Goal: Transaction & Acquisition: Purchase product/service

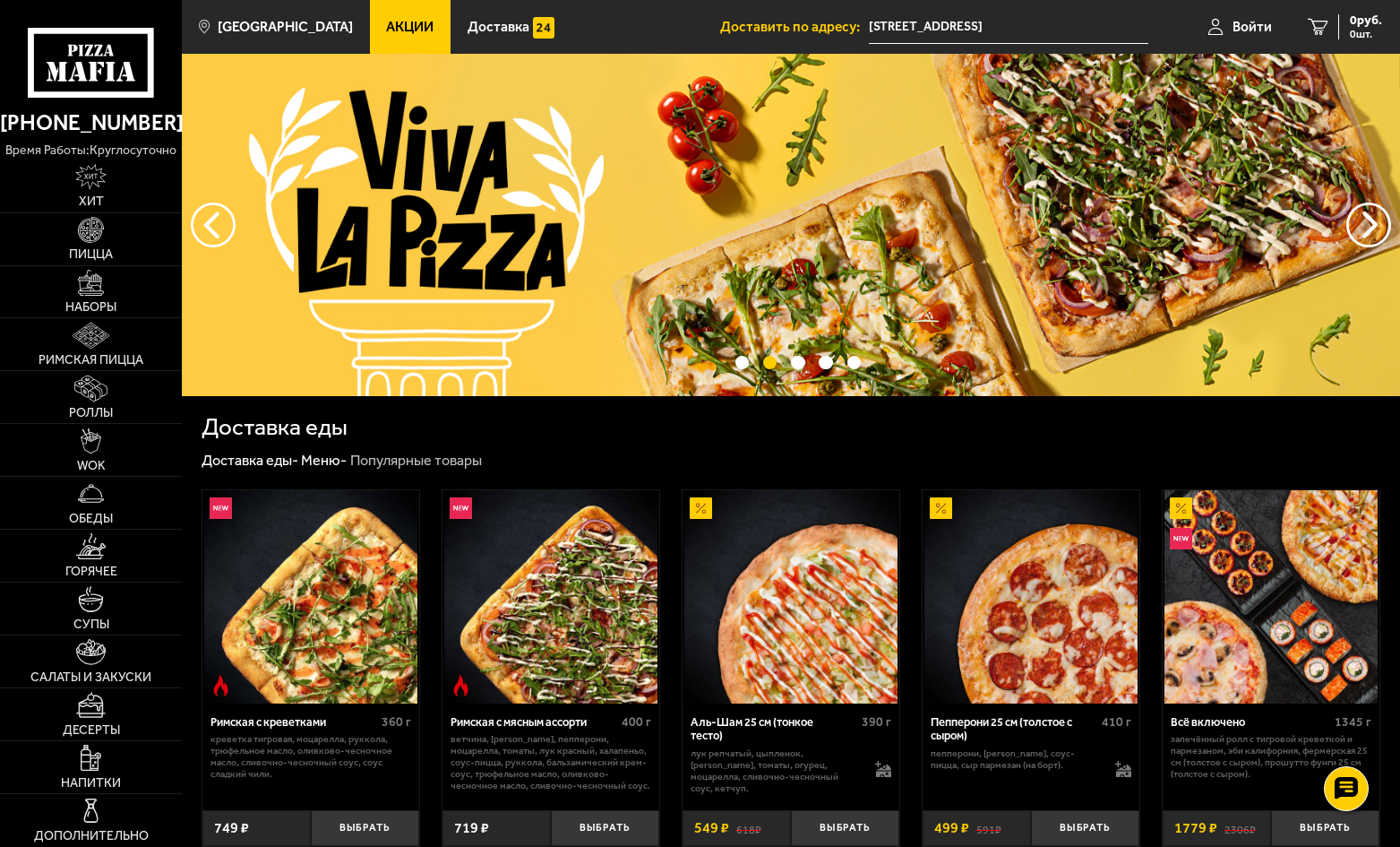
click at [386, 30] on span "Акции" at bounding box center [410, 27] width 48 height 15
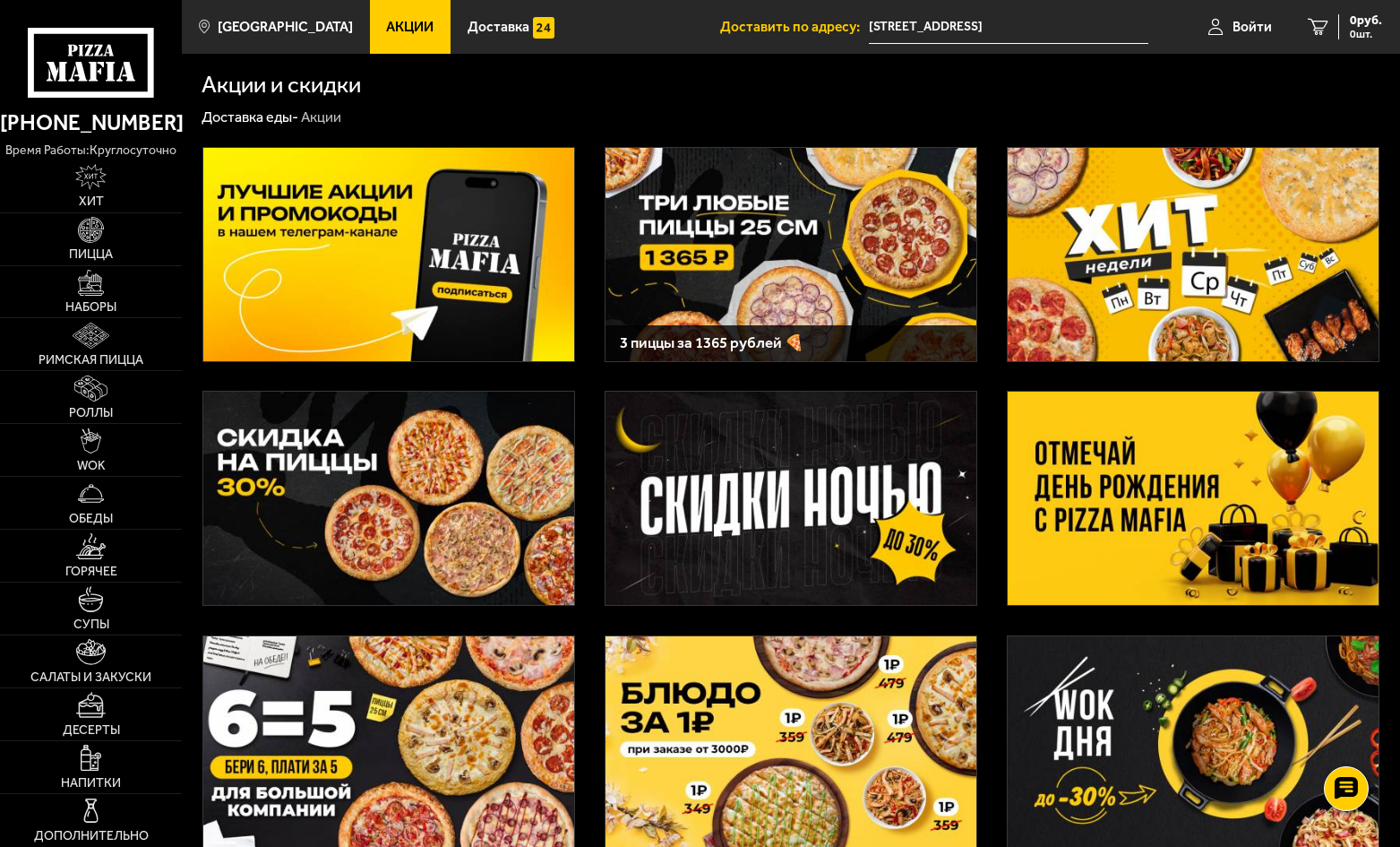
click at [834, 262] on img at bounding box center [791, 254] width 371 height 213
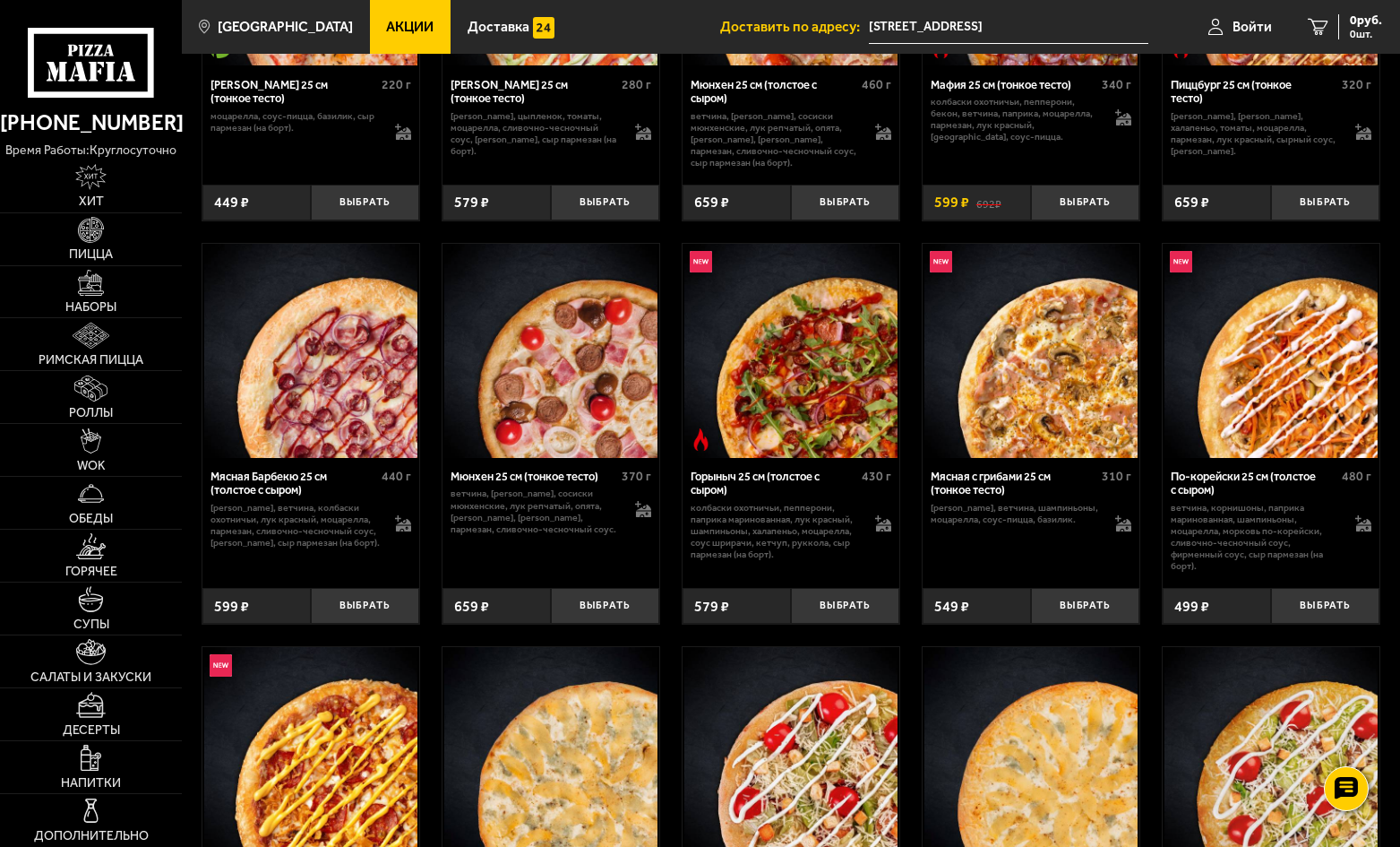
scroll to position [4840, 0]
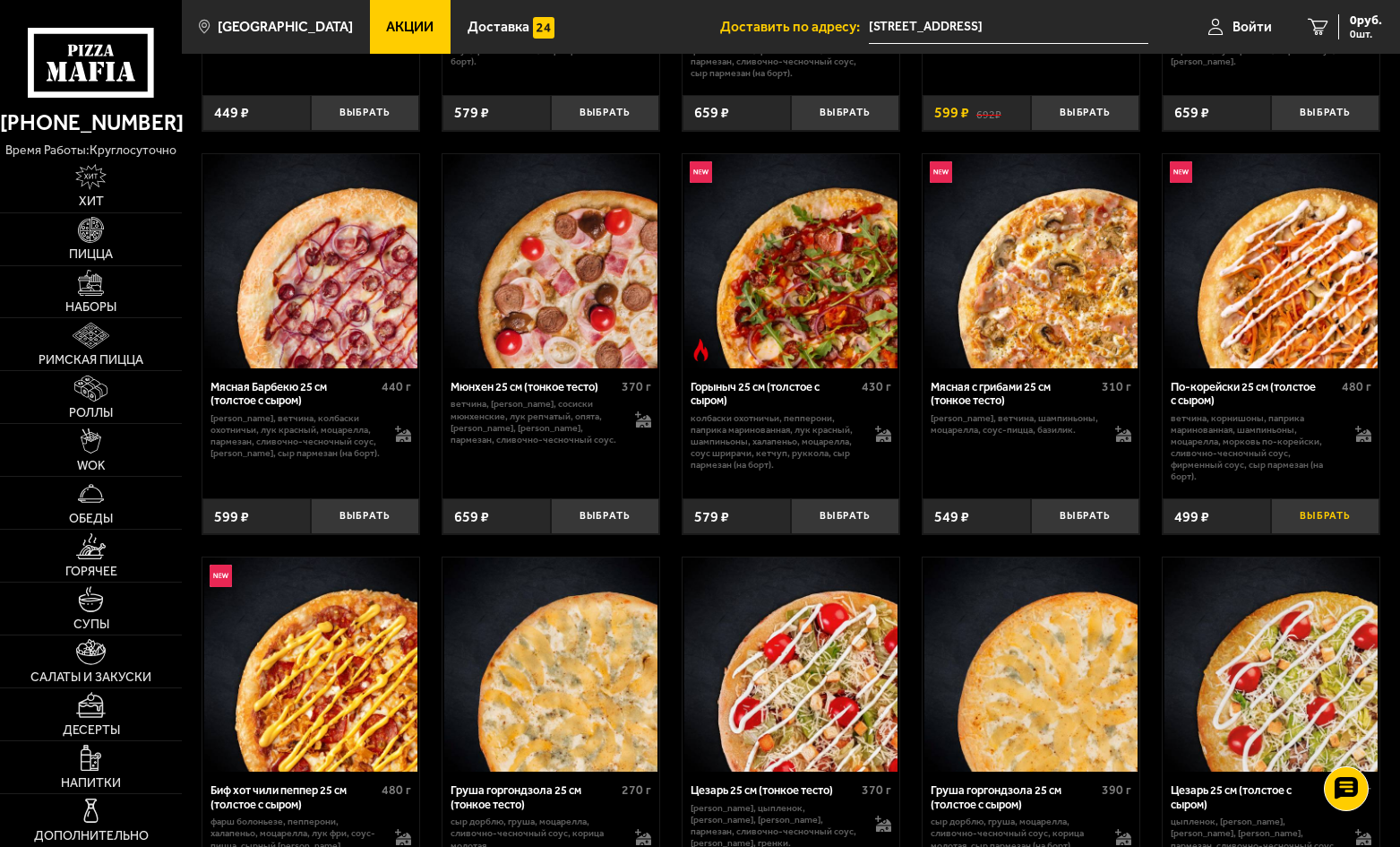
click at [1327, 533] on button "Выбрать" at bounding box center [1326, 516] width 108 height 36
click at [370, 534] on button "Выбрать" at bounding box center [365, 516] width 108 height 36
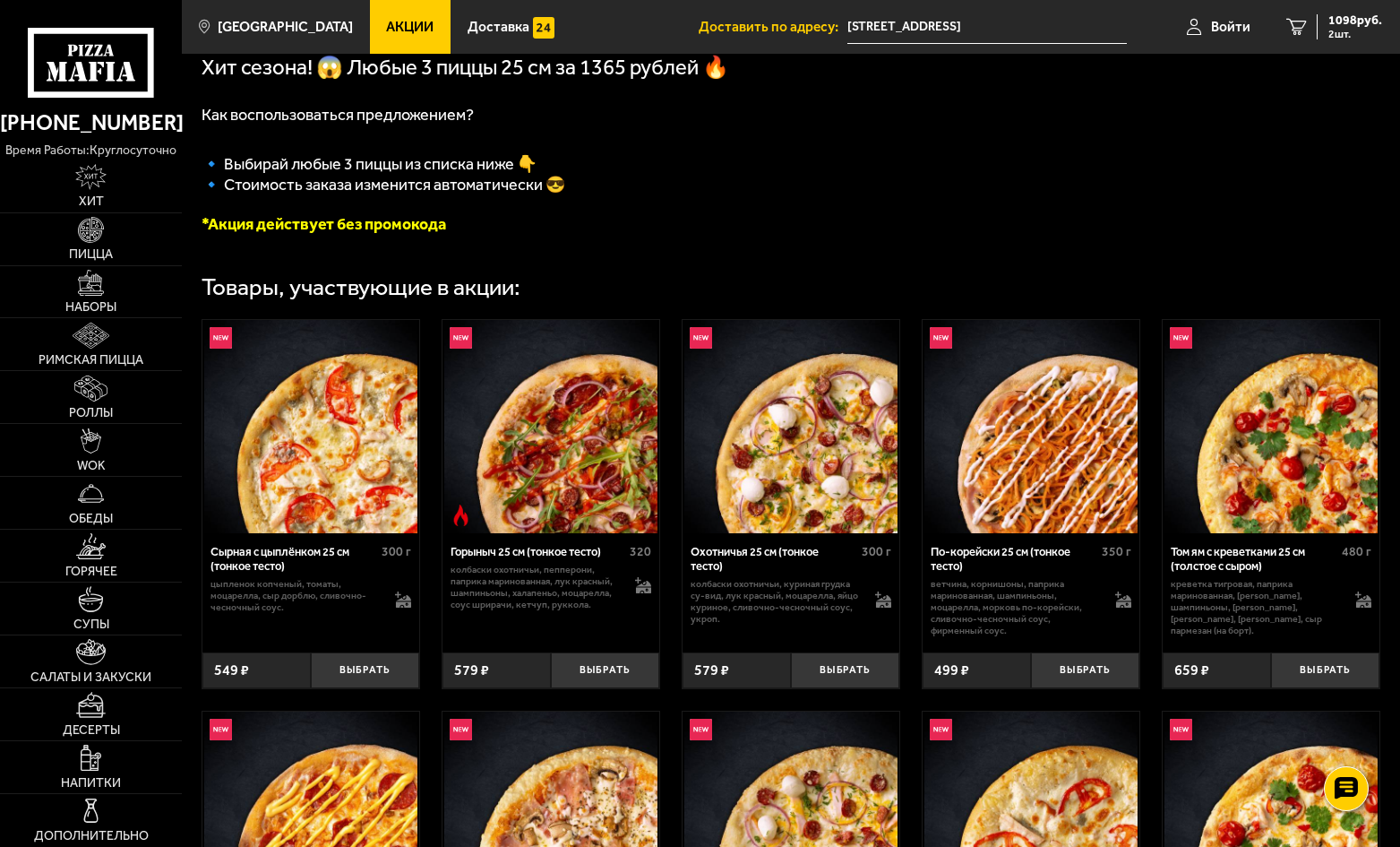
scroll to position [717, 0]
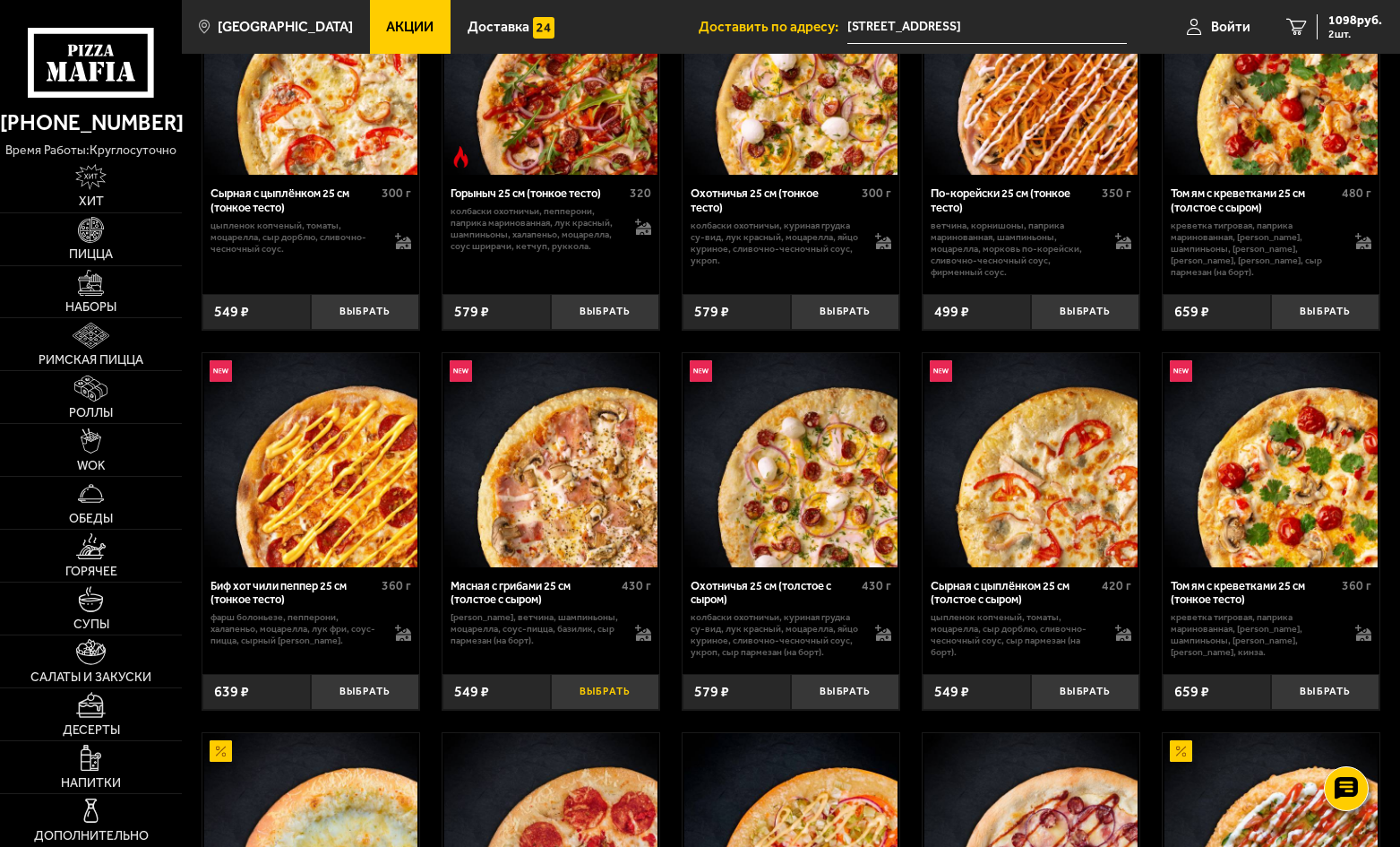
click at [617, 704] on button "Выбрать" at bounding box center [606, 691] width 108 height 36
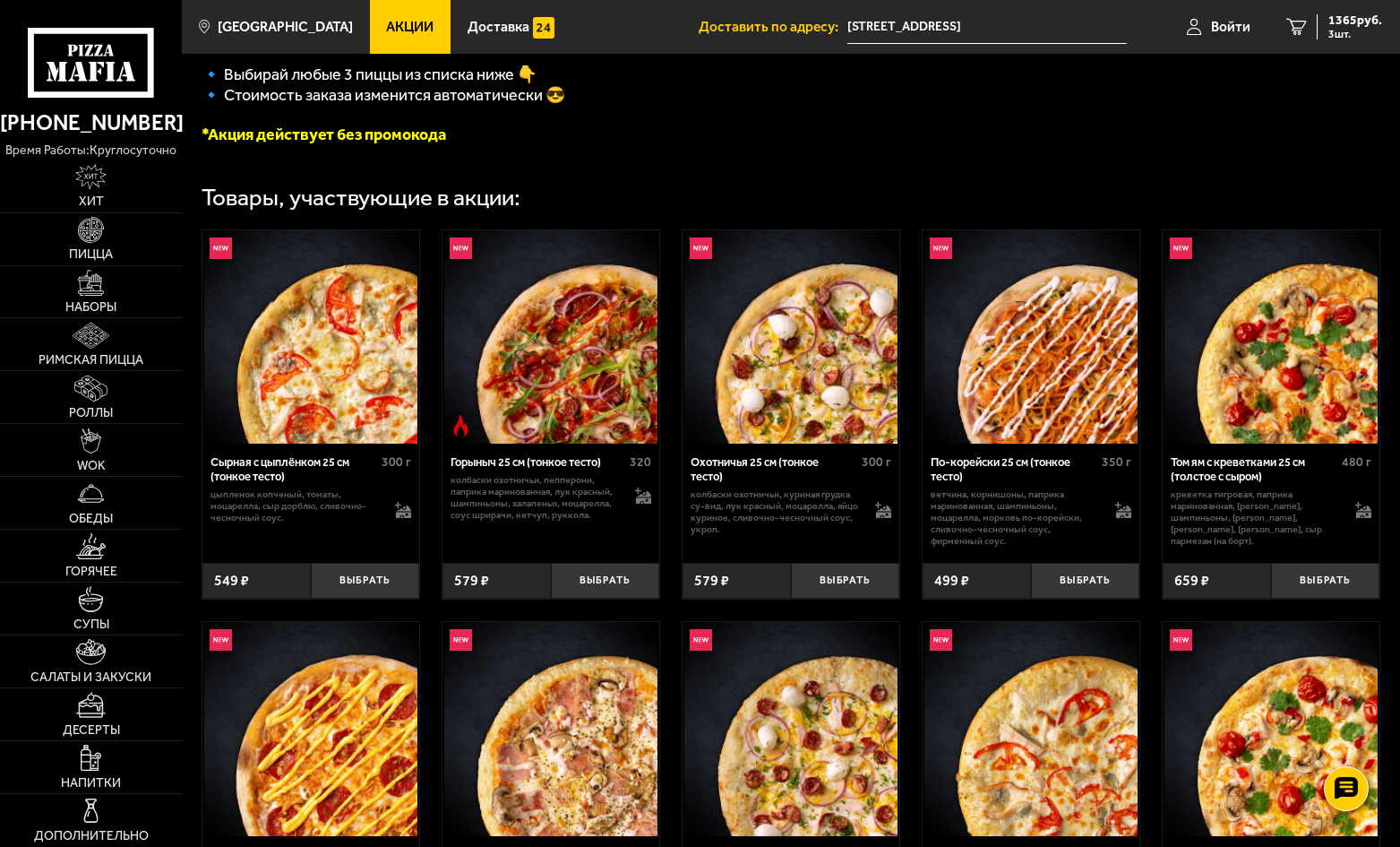
scroll to position [359, 0]
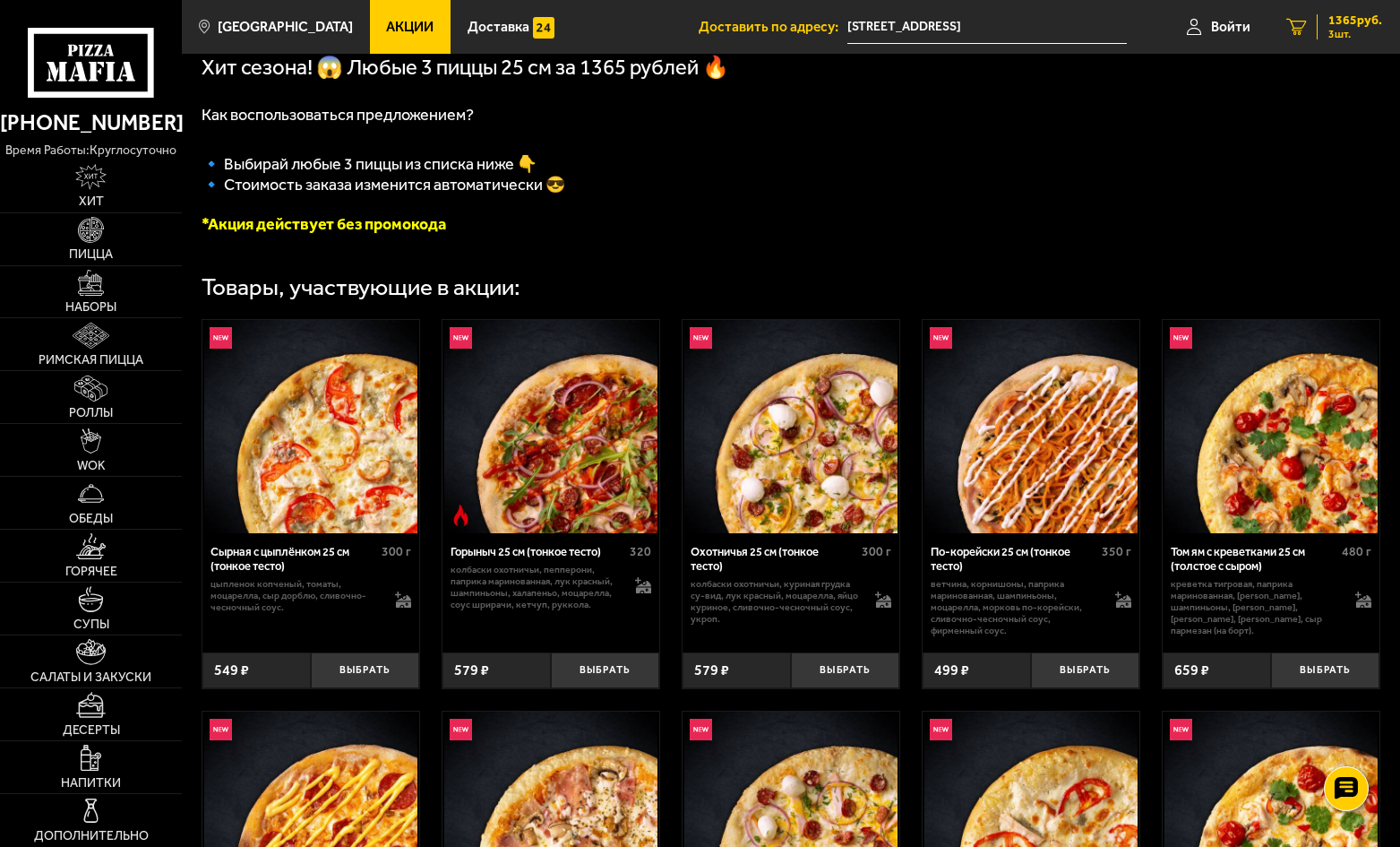
click at [1339, 26] on span "1365 руб." at bounding box center [1355, 21] width 54 height 13
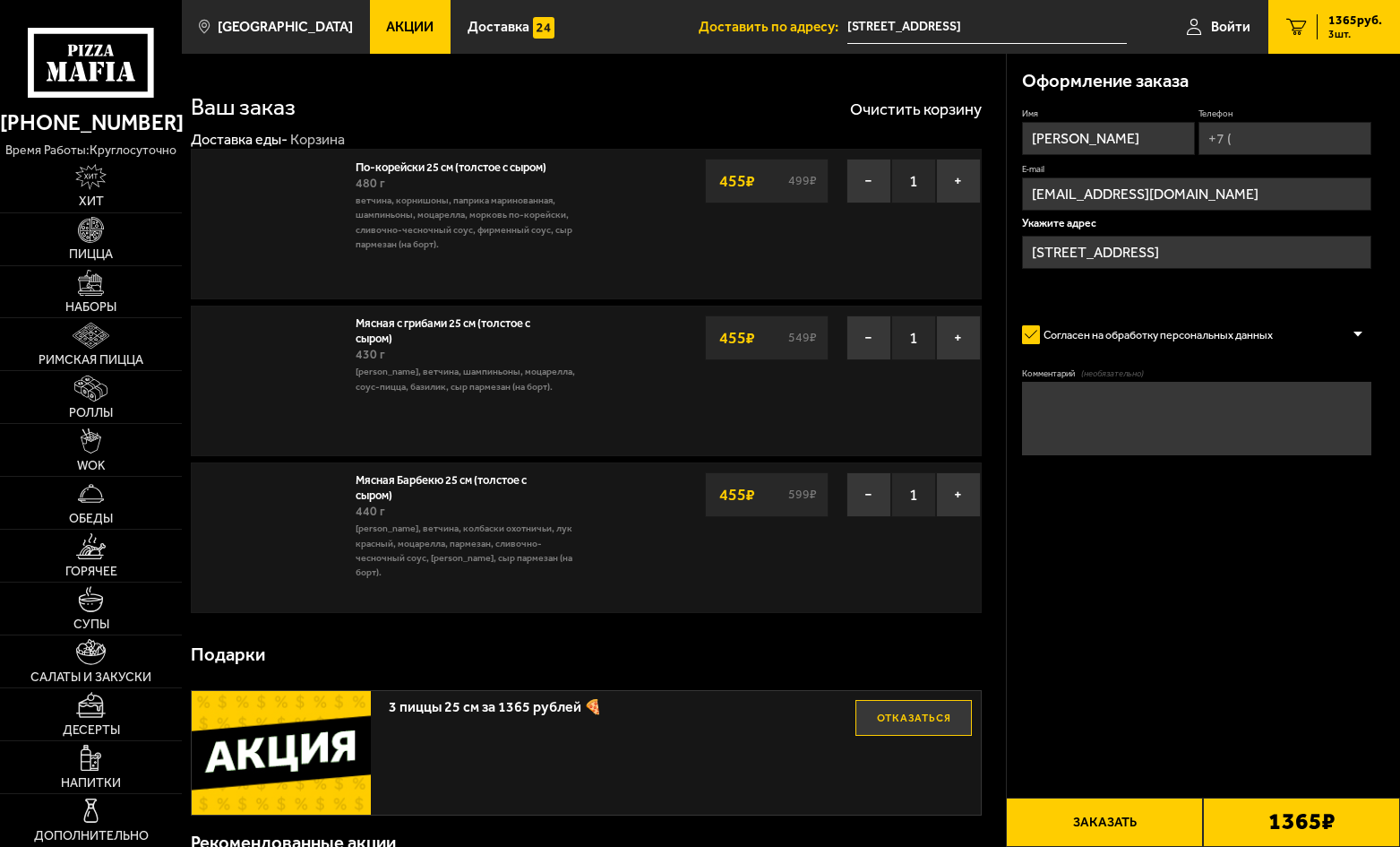
type input "[STREET_ADDRESS]"
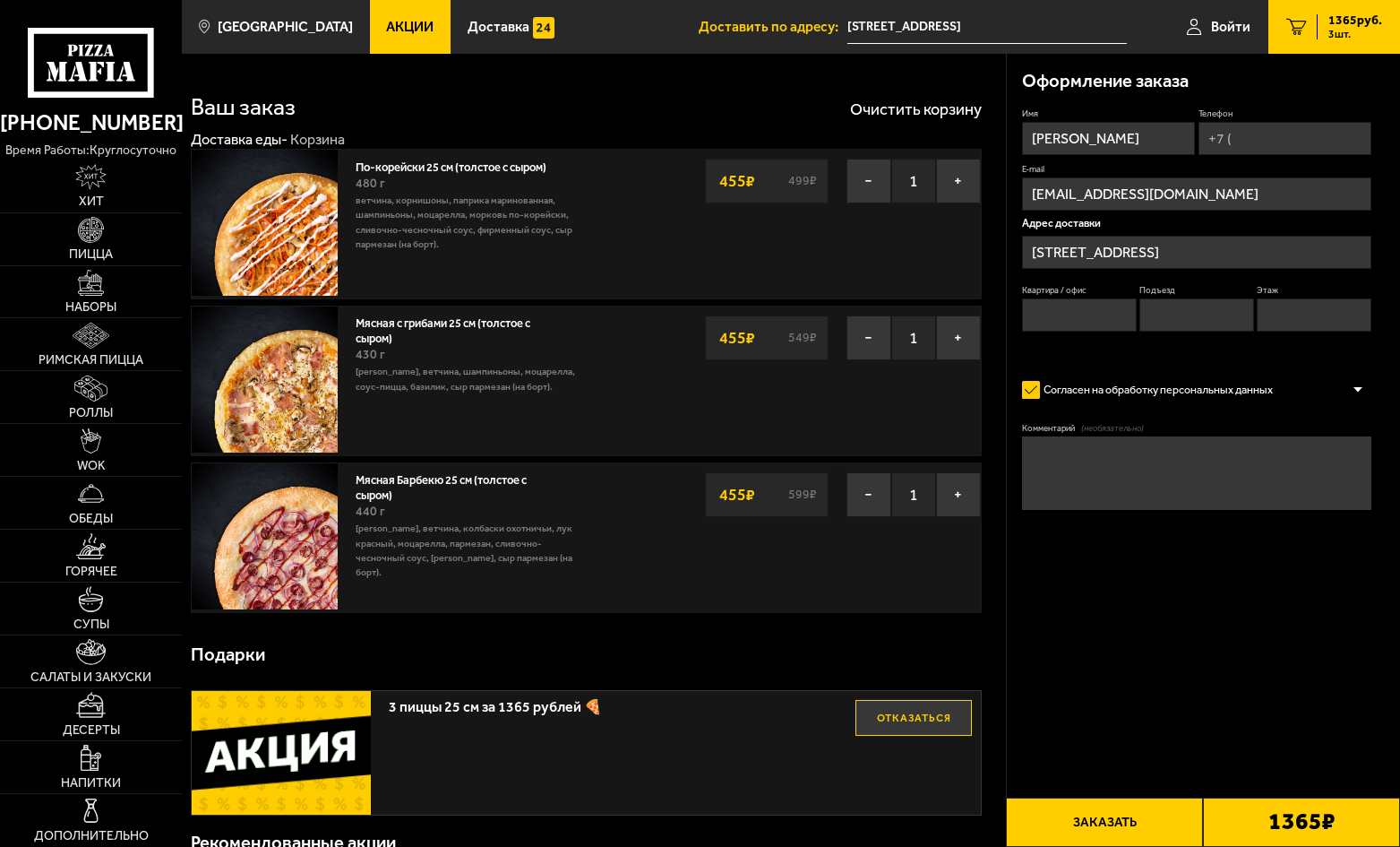
click at [1279, 128] on input "Телефон" at bounding box center [1285, 139] width 173 height 33
type input "[PHONE_NUMBER]"
click at [1045, 314] on input "Квартира / офис" at bounding box center [1079, 316] width 115 height 33
type input "13"
click at [1167, 316] on input "Подъезд" at bounding box center [1196, 316] width 115 height 33
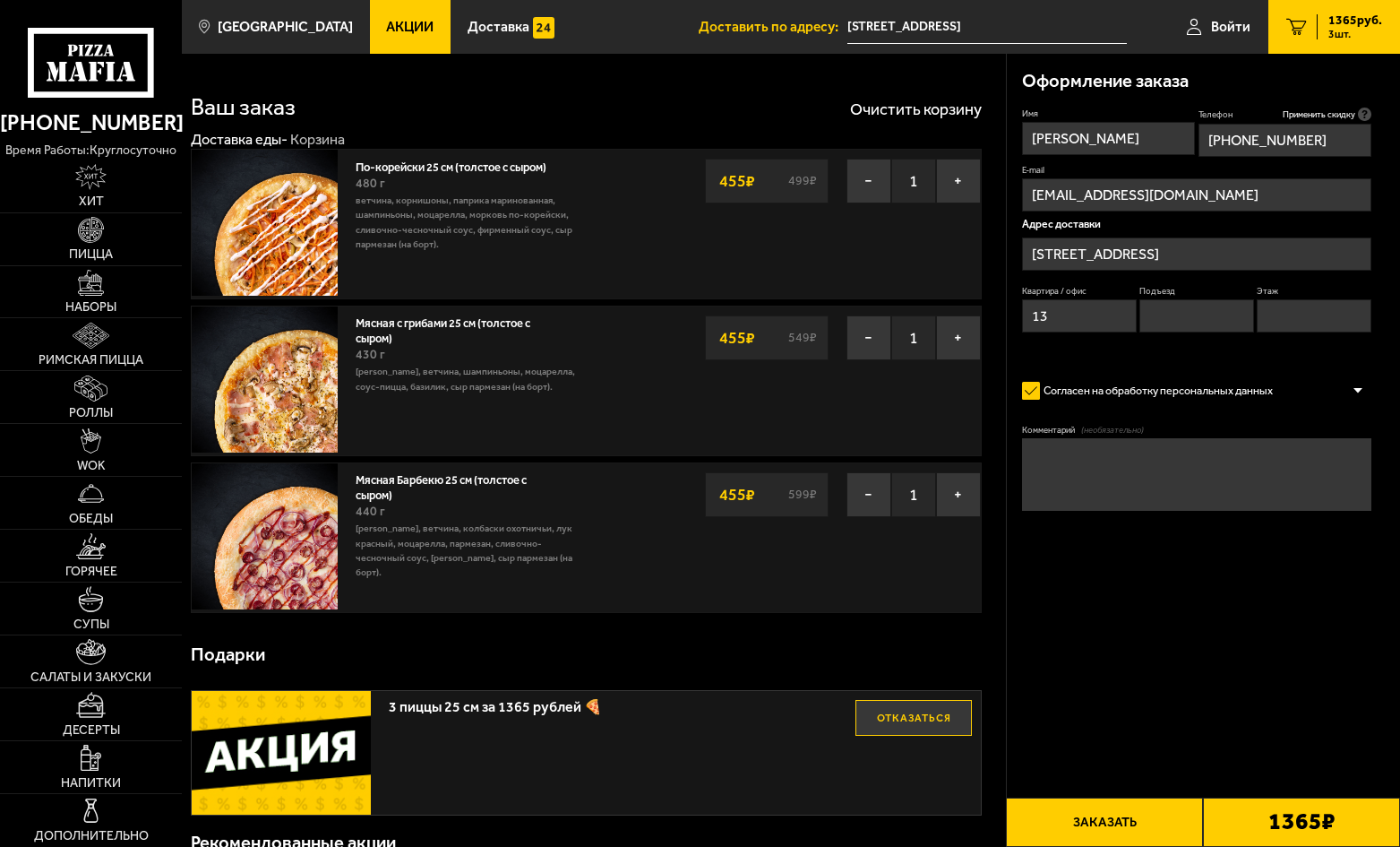
type input "1"
click at [1275, 307] on input "Этаж" at bounding box center [1314, 316] width 115 height 33
type input "4"
click at [1120, 827] on button "Заказать" at bounding box center [1105, 822] width 197 height 50
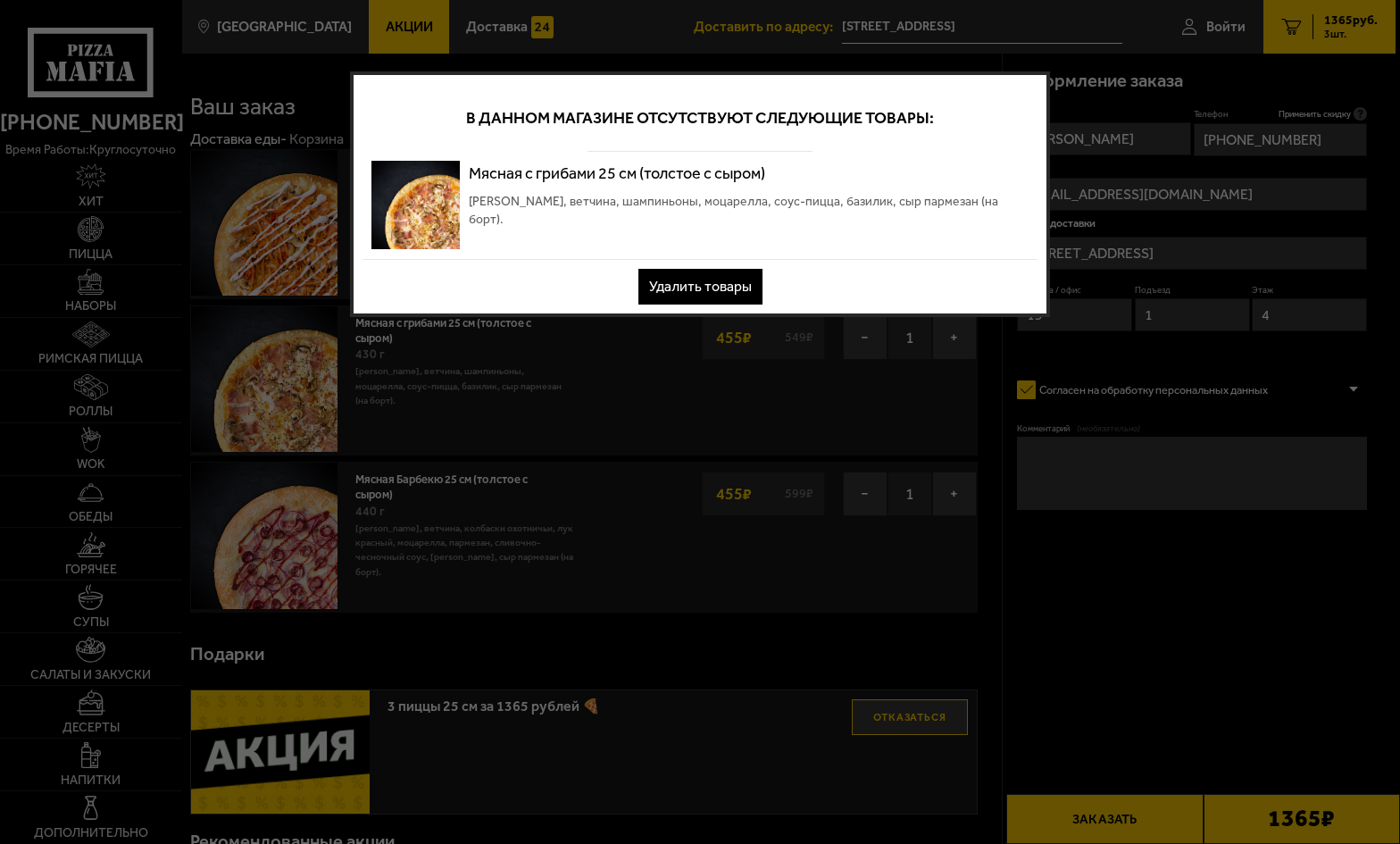
click at [687, 290] on button "Удалить товары" at bounding box center [700, 286] width 124 height 36
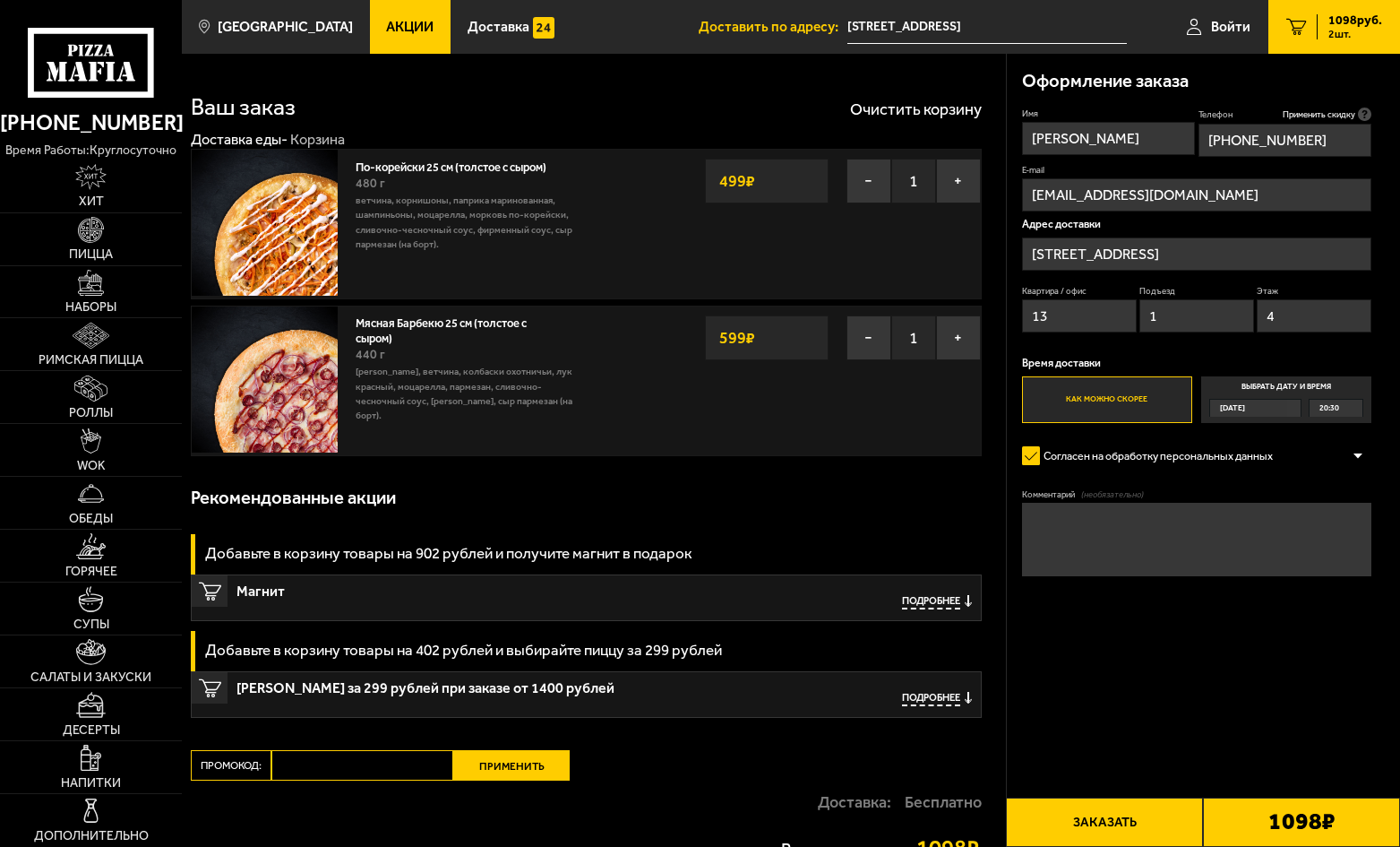
click at [386, 28] on span "Акции" at bounding box center [410, 27] width 48 height 15
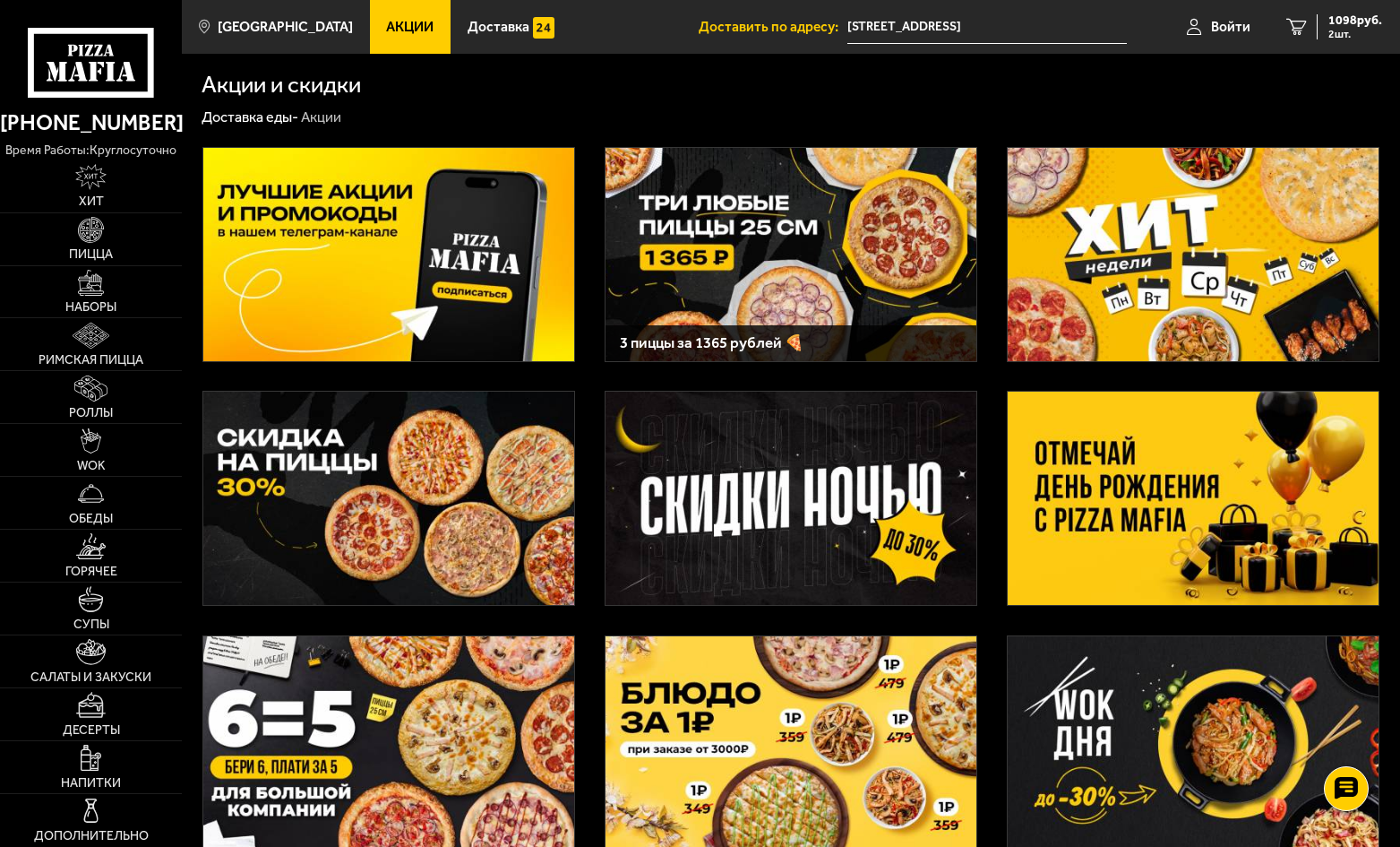
click at [799, 285] on img at bounding box center [791, 254] width 371 height 213
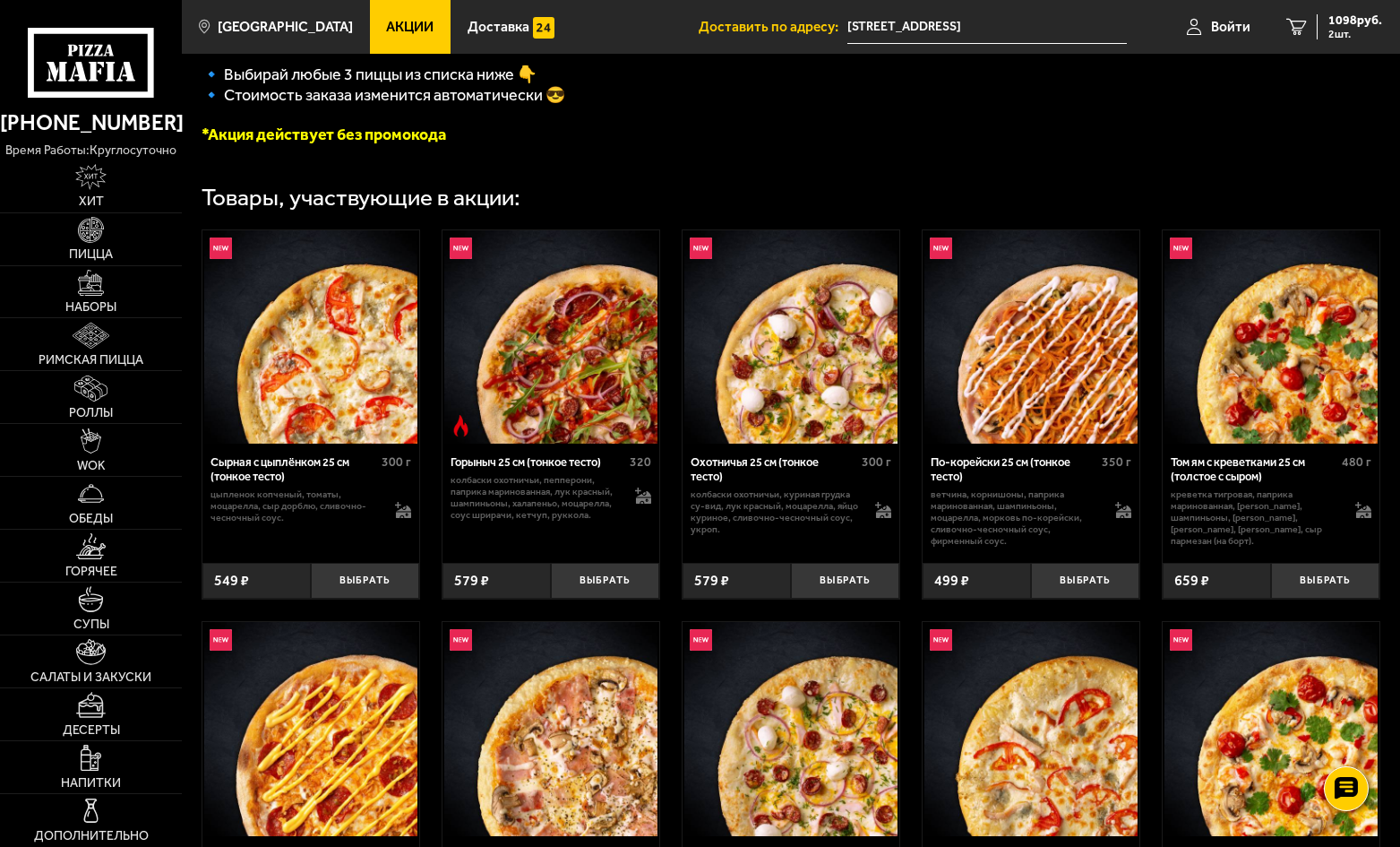
scroll to position [807, 0]
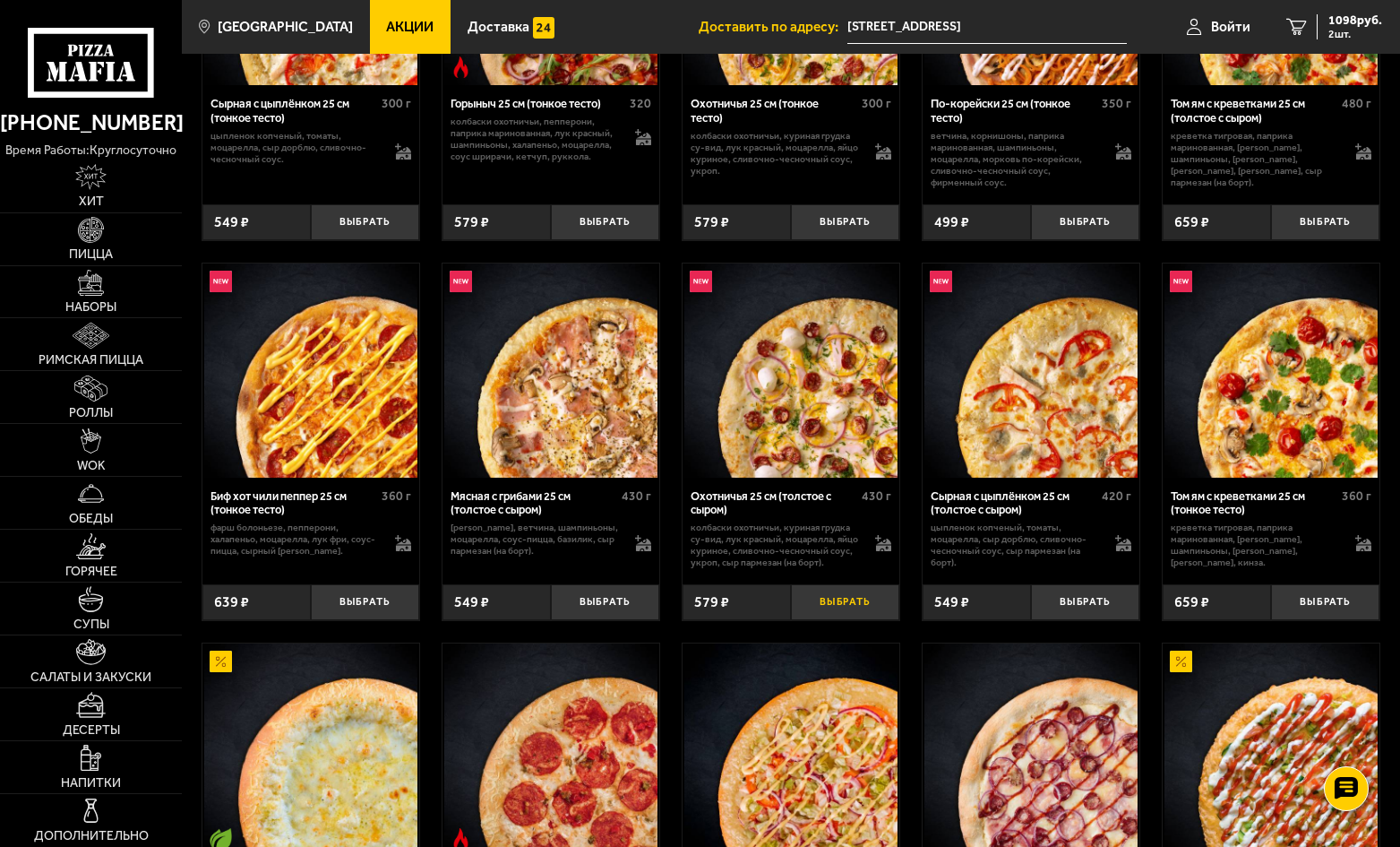
click at [850, 610] on button "Выбрать" at bounding box center [845, 602] width 108 height 36
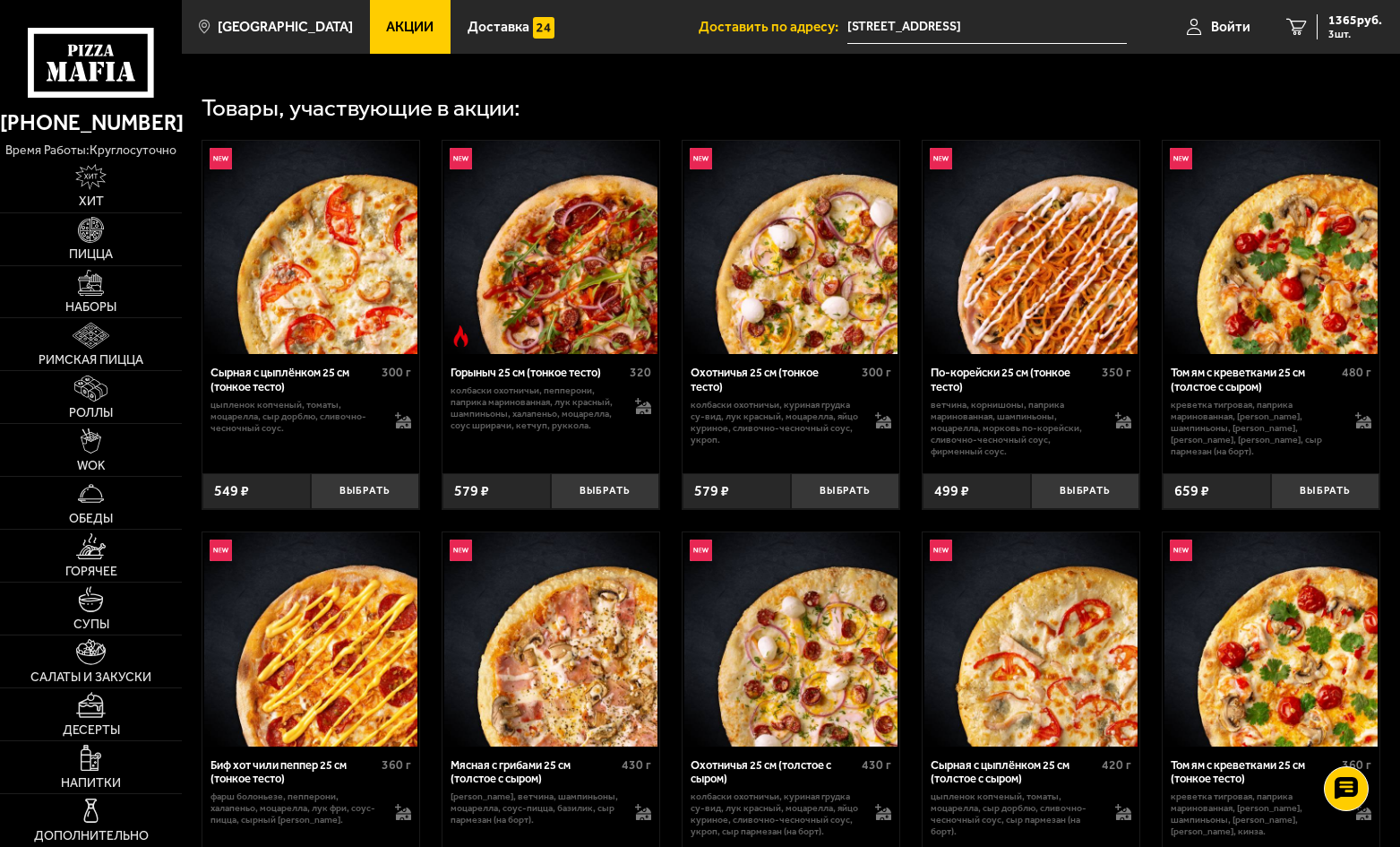
scroll to position [448, 0]
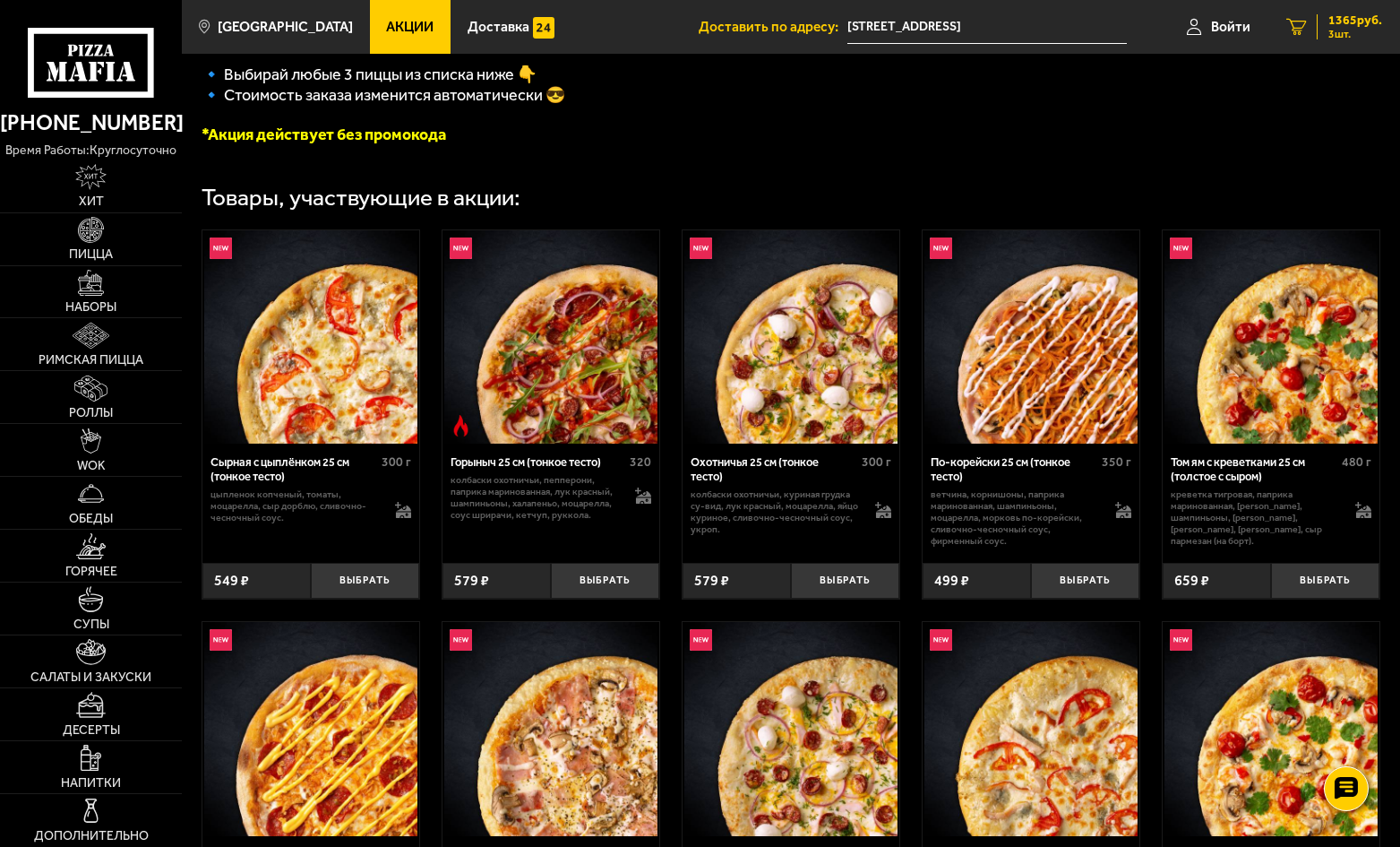
click at [1336, 27] on span "1365 руб." at bounding box center [1355, 21] width 54 height 13
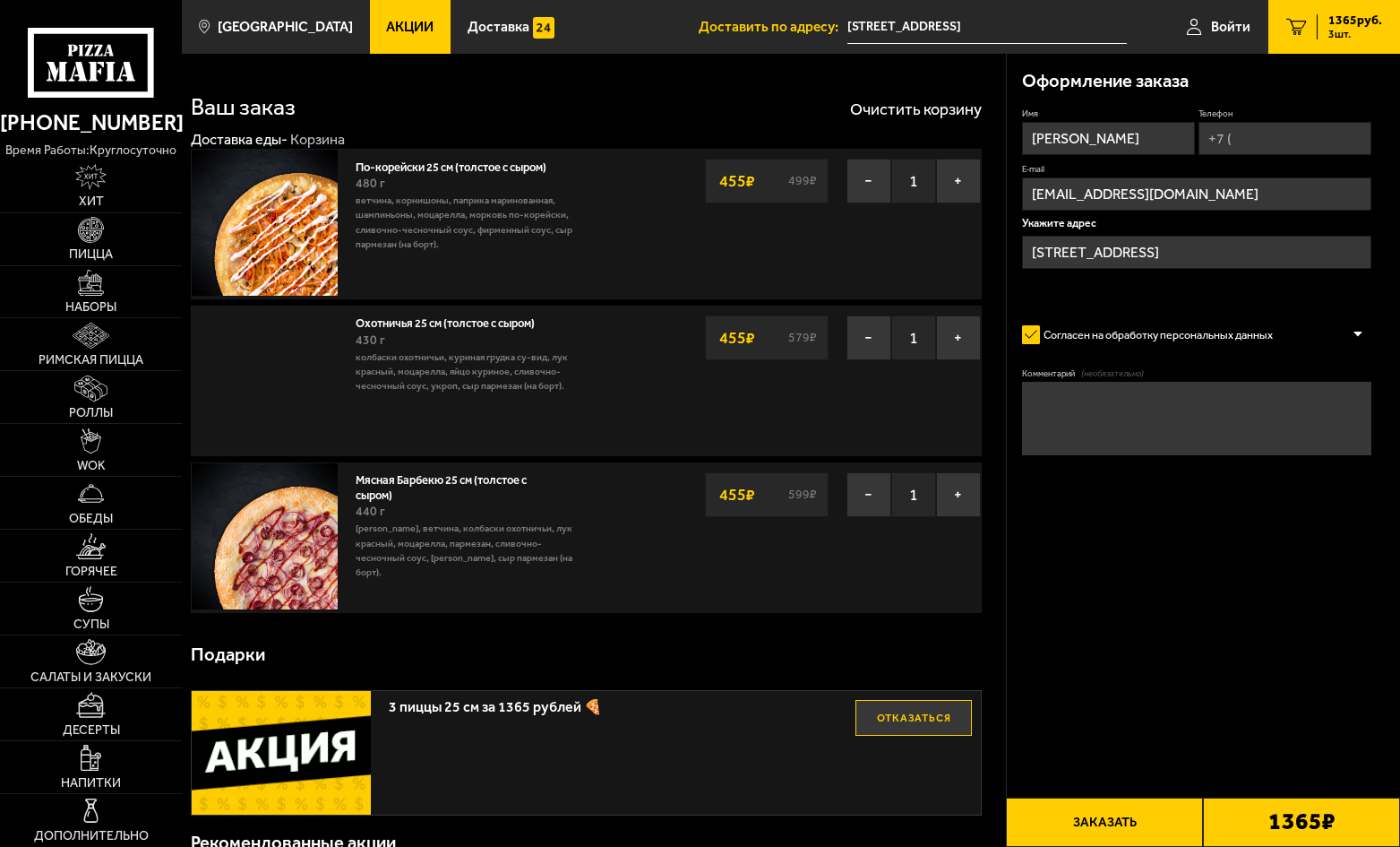
type input "[STREET_ADDRESS]"
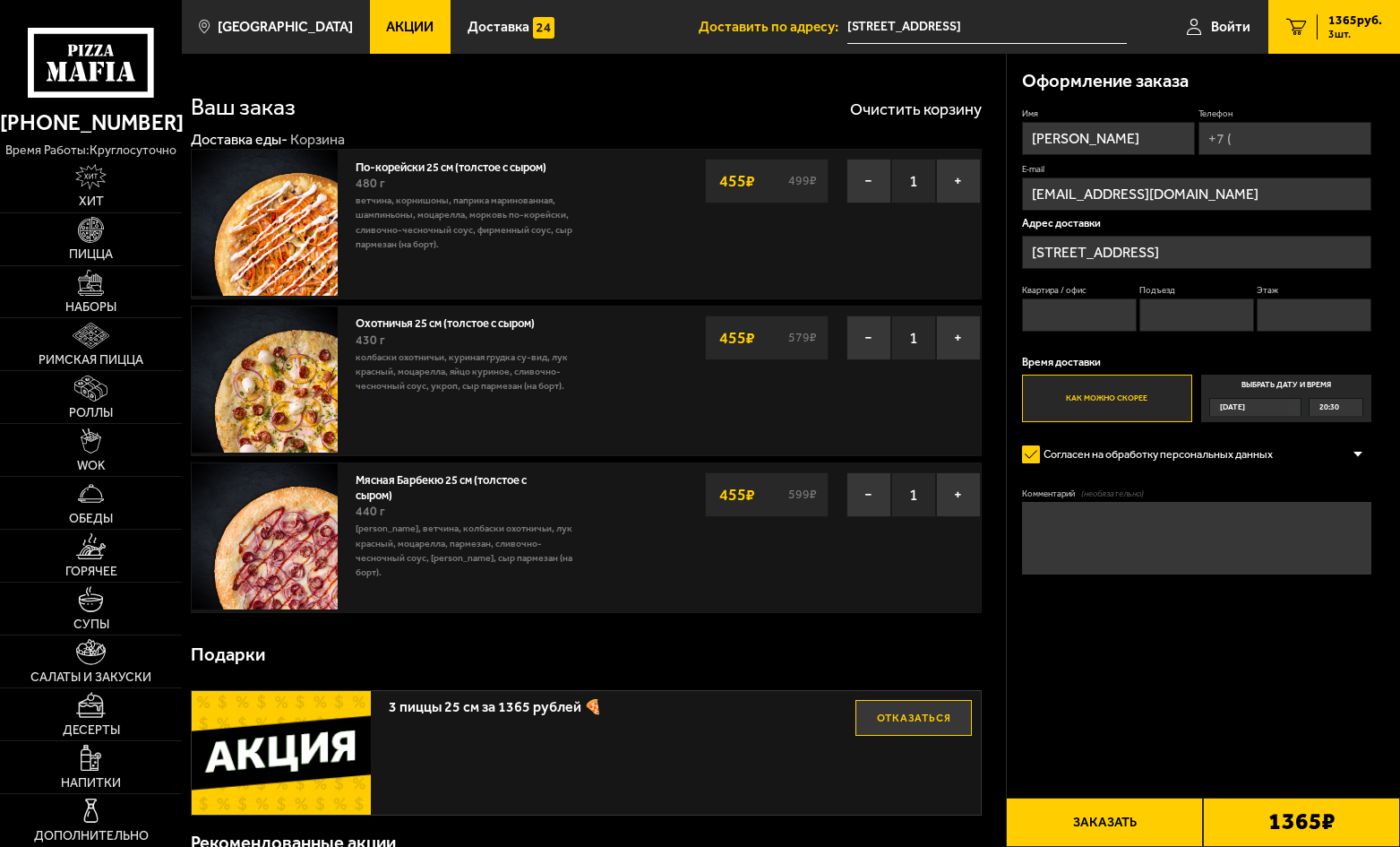
click at [1257, 136] on input "Телефон" at bounding box center [1285, 139] width 173 height 33
type input "[PHONE_NUMBER]"
drag, startPoint x: 1045, startPoint y: 308, endPoint x: 1051, endPoint y: 320, distance: 13.4
click at [1045, 308] on input "Квартира / офис" at bounding box center [1079, 316] width 115 height 33
type input "13"
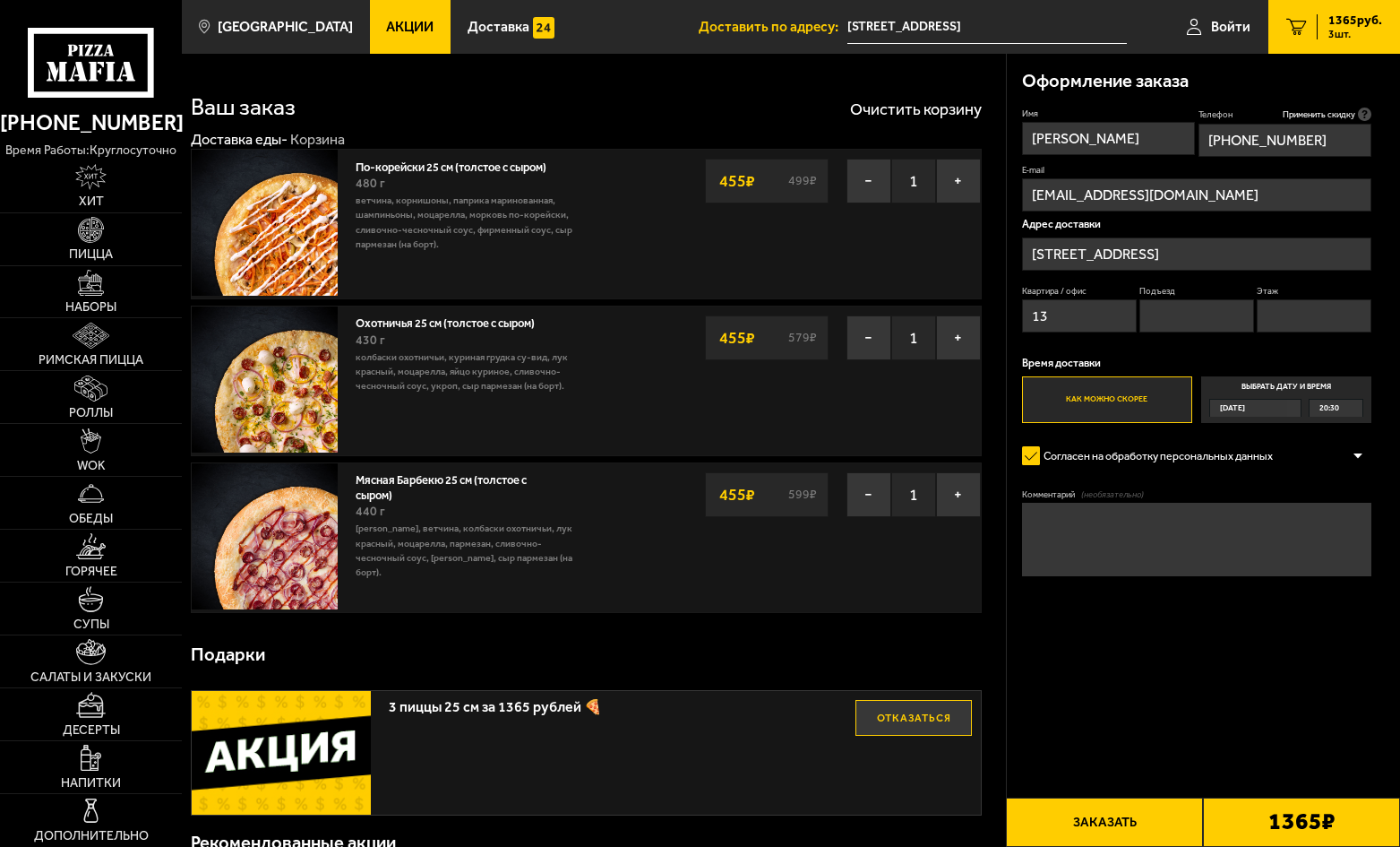
click at [1161, 315] on input "Подъезд" at bounding box center [1196, 316] width 115 height 33
click at [1298, 315] on input "Этаж" at bounding box center [1314, 316] width 115 height 33
click at [1220, 324] on input "Подъезд" at bounding box center [1196, 316] width 115 height 33
drag, startPoint x: 1314, startPoint y: 317, endPoint x: 1298, endPoint y: 327, distance: 18.9
click at [1314, 317] on input "Этаж" at bounding box center [1314, 316] width 115 height 33
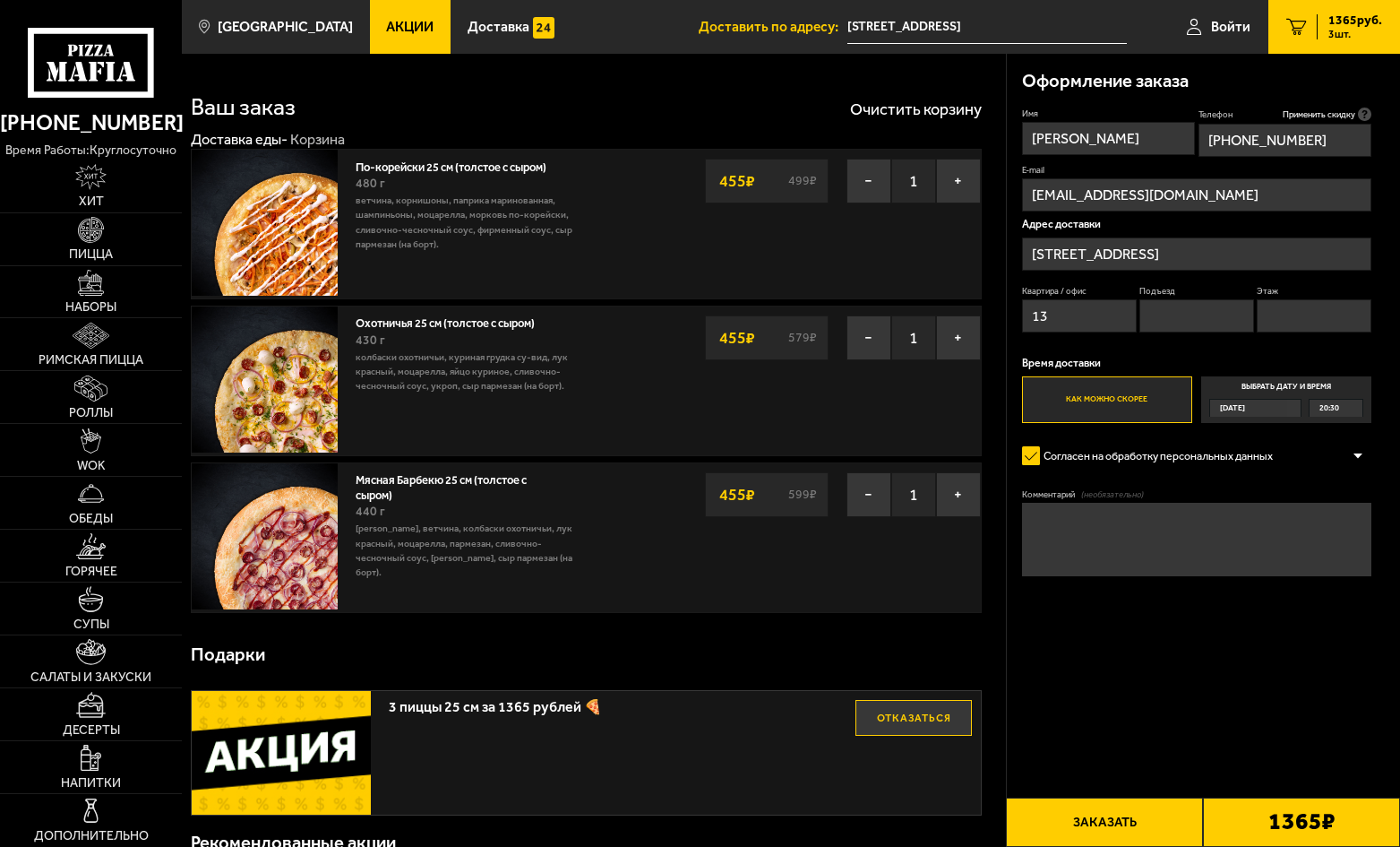
type input "4"
click at [1217, 329] on input "Подъезд" at bounding box center [1196, 316] width 115 height 33
type input "1"
click at [1113, 820] on button "Заказать" at bounding box center [1105, 822] width 197 height 50
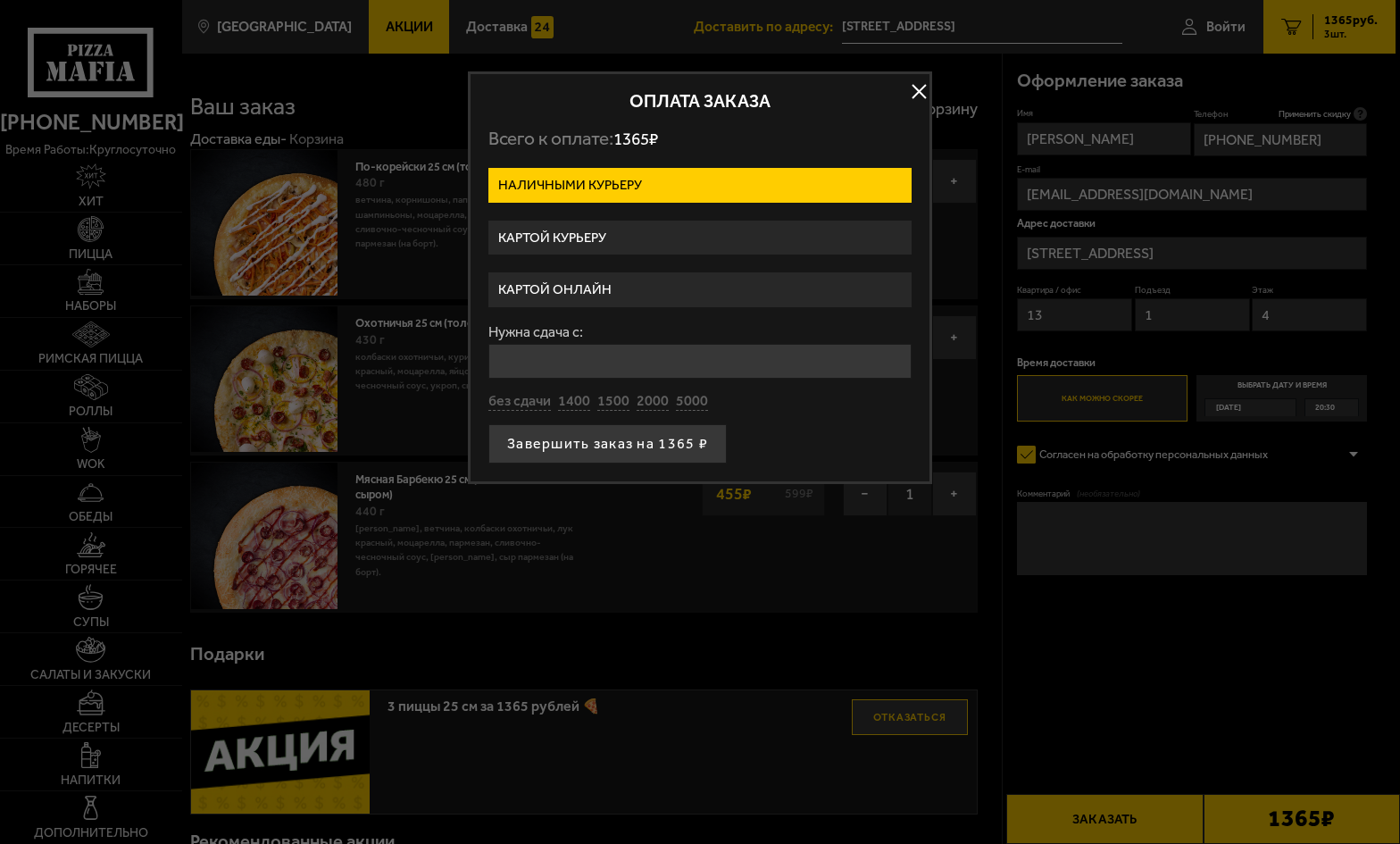
click at [589, 294] on label "Картой онлайн" at bounding box center [700, 290] width 423 height 35
click at [0, 0] on input "Картой онлайн" at bounding box center [0, 0] width 0 height 0
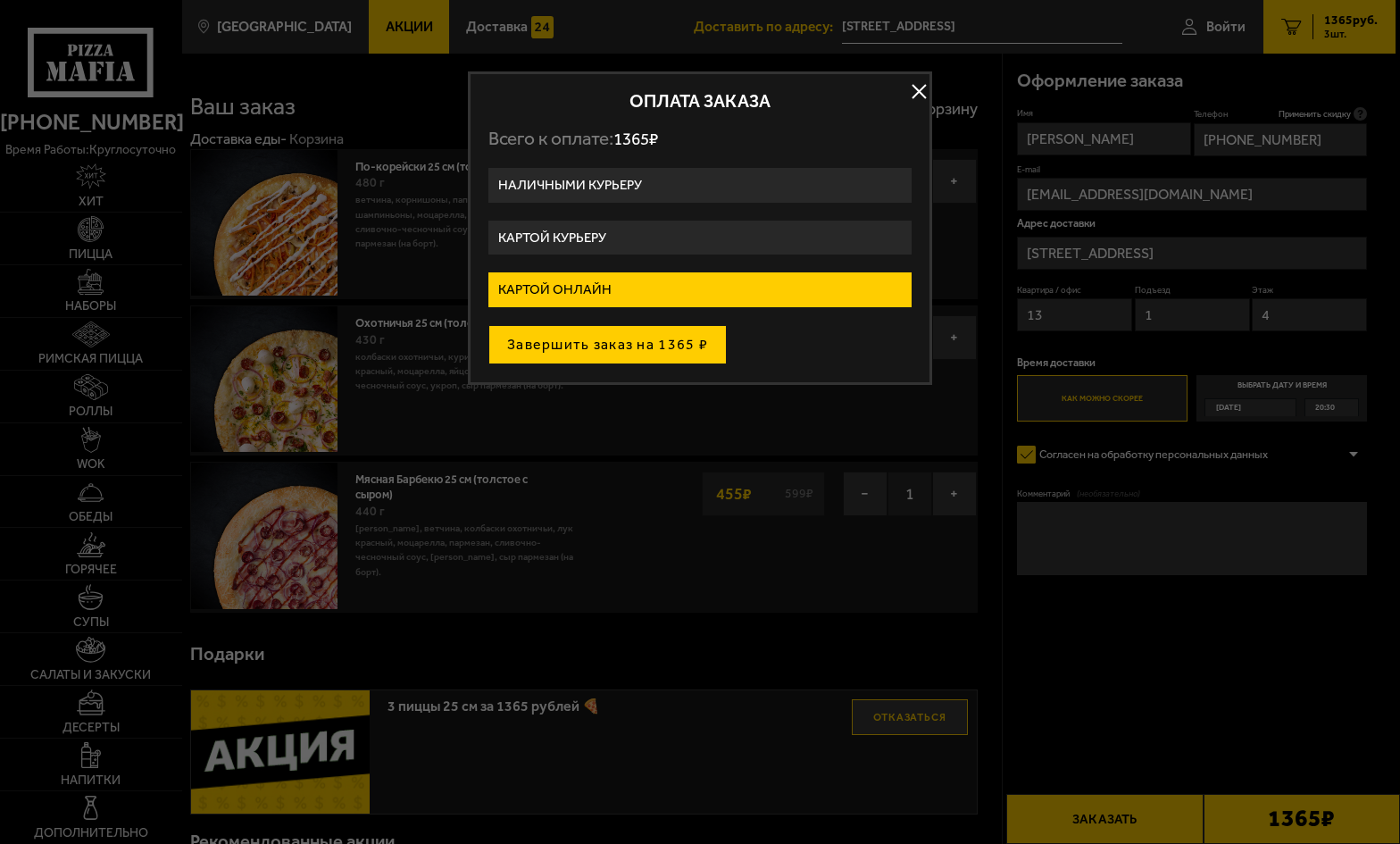
click at [610, 347] on button "Завершить заказ на 1365 ₽" at bounding box center [607, 344] width 239 height 39
